Goal: Obtain resource: Obtain resource

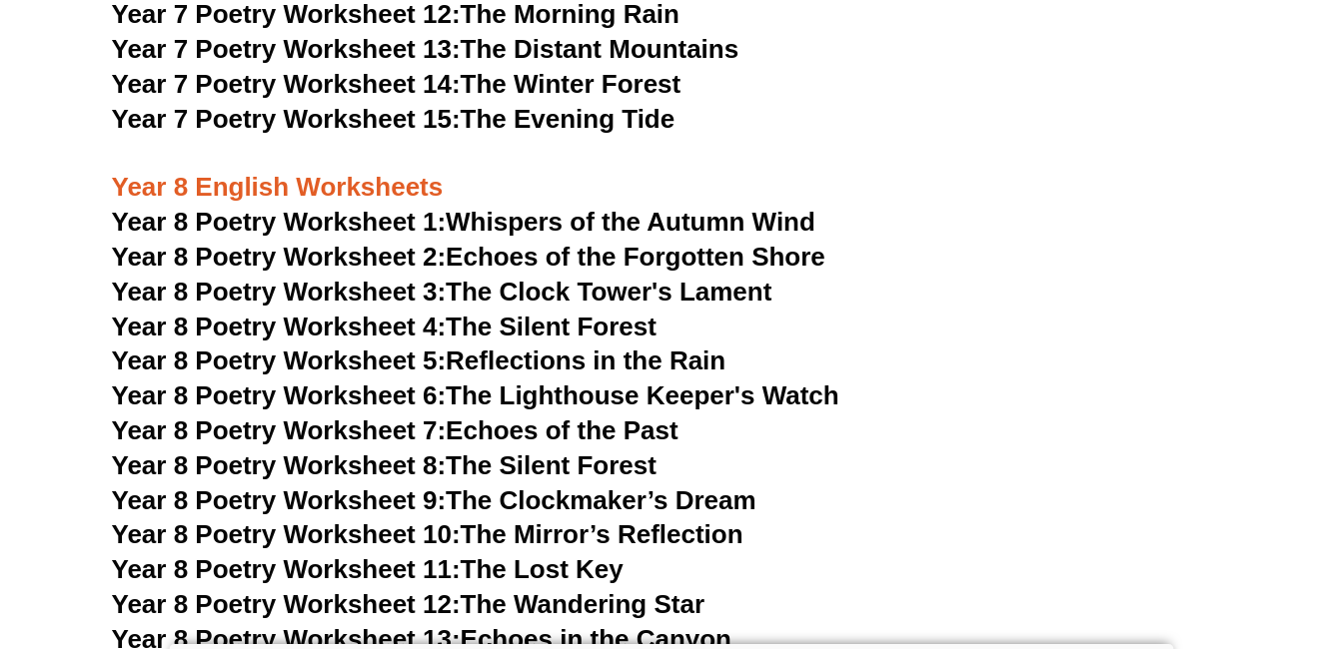
scroll to position [13419, 0]
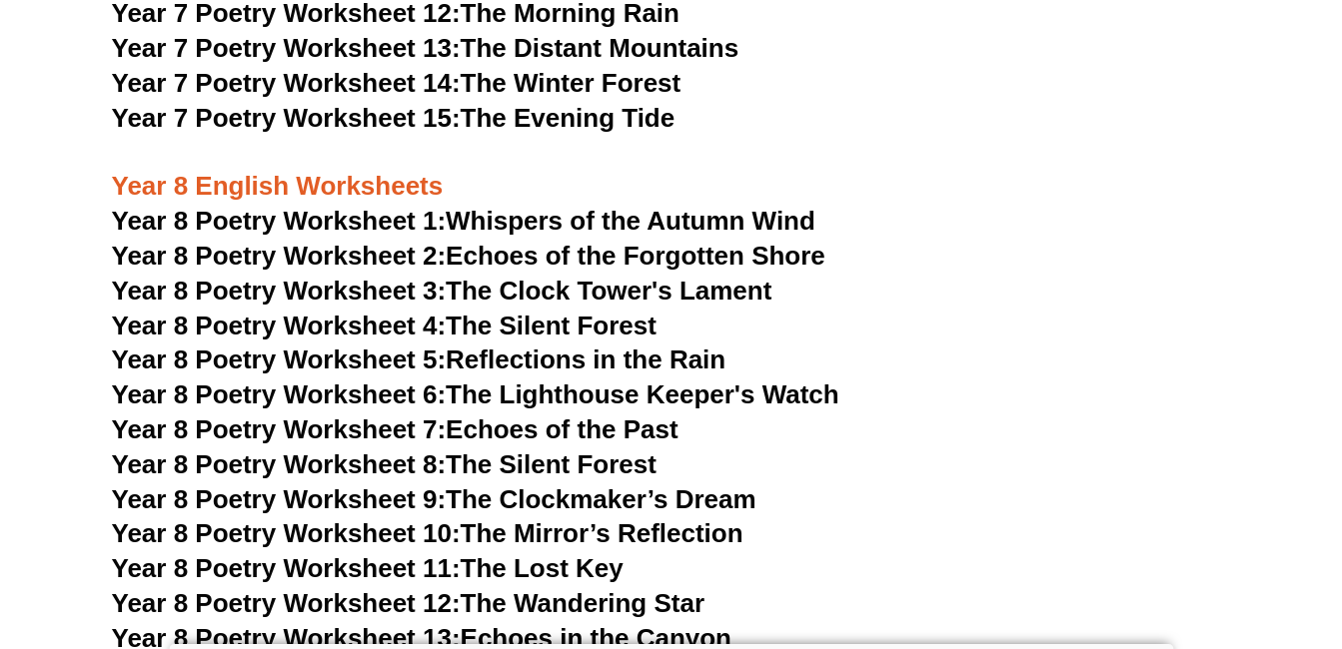
click at [371, 206] on span "Year 8 Poetry Worksheet 1:" at bounding box center [279, 221] width 335 height 30
click at [374, 380] on span "Year 8 Poetry Worksheet 6:" at bounding box center [279, 395] width 335 height 30
click at [402, 485] on span "Year 8 Poetry Worksheet 9:" at bounding box center [279, 500] width 335 height 30
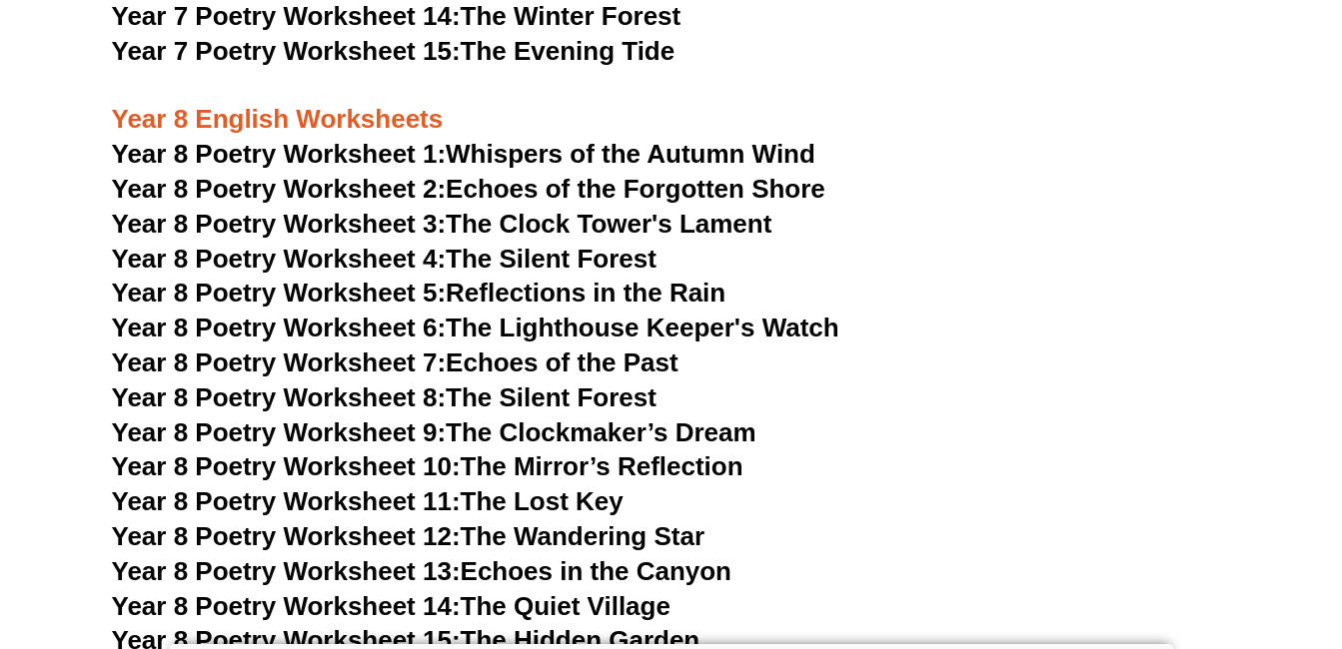
scroll to position [13528, 0]
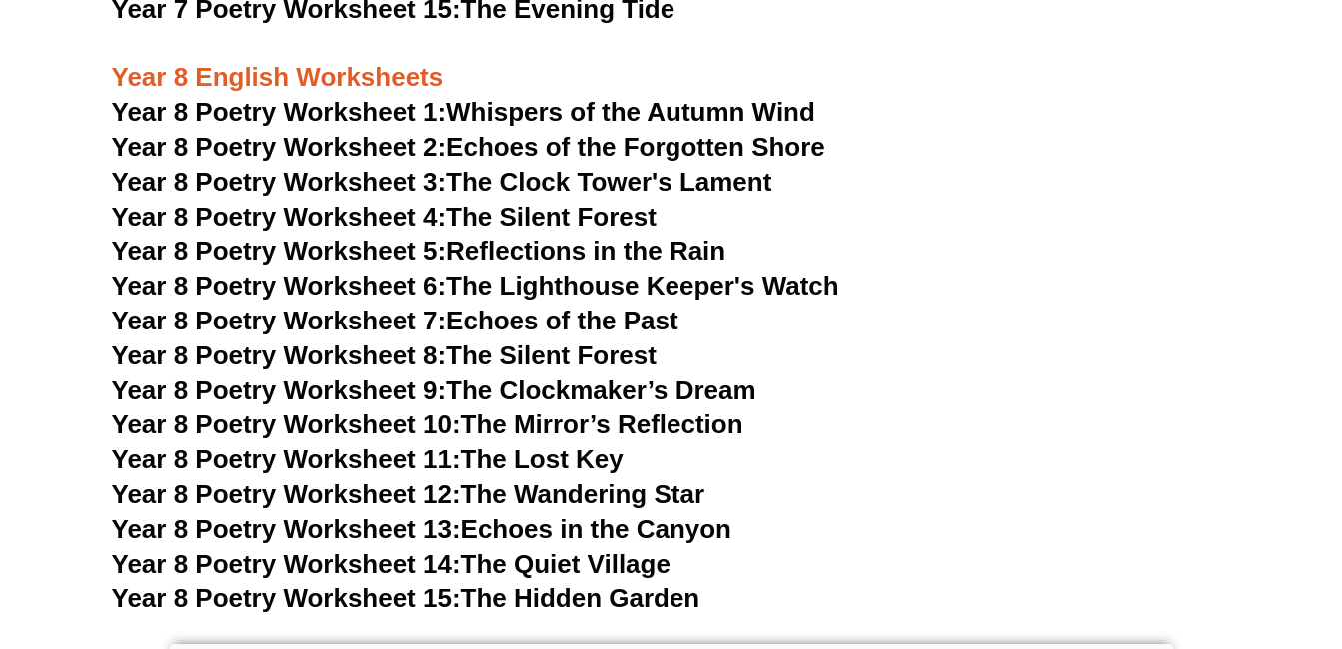
click at [370, 306] on span "Year 8 Poetry Worksheet 7:" at bounding box center [279, 321] width 335 height 30
click at [318, 480] on span "Year 8 Poetry Worksheet 12:" at bounding box center [286, 495] width 349 height 30
